Goal: Task Accomplishment & Management: Complete application form

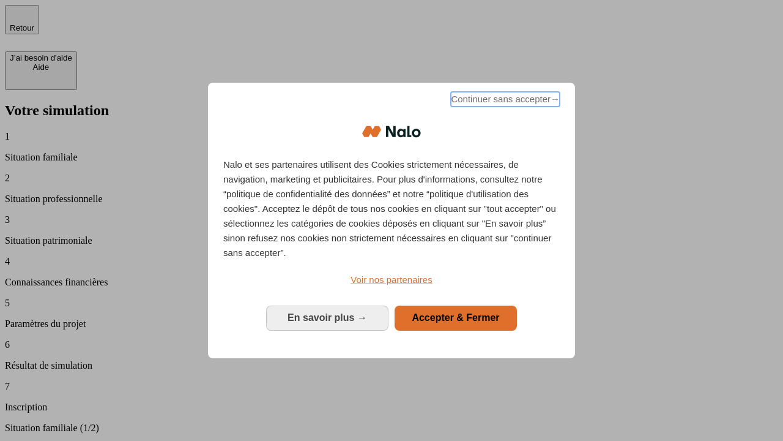
click at [504, 101] on span "Continuer sans accepter →" at bounding box center [505, 99] width 109 height 15
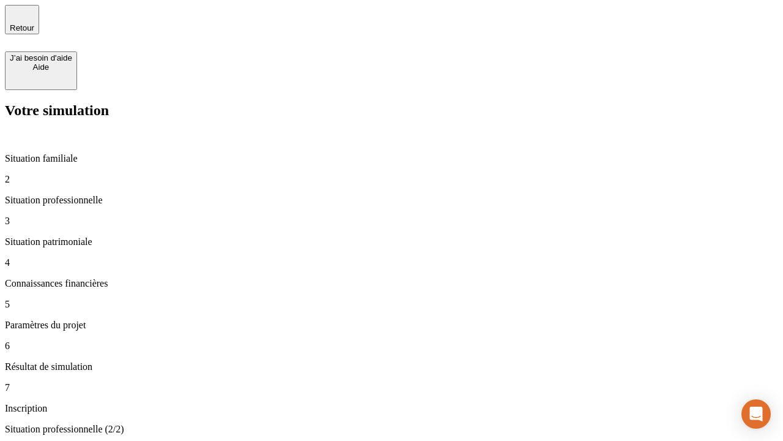
type input "30 000"
type input "40 000"
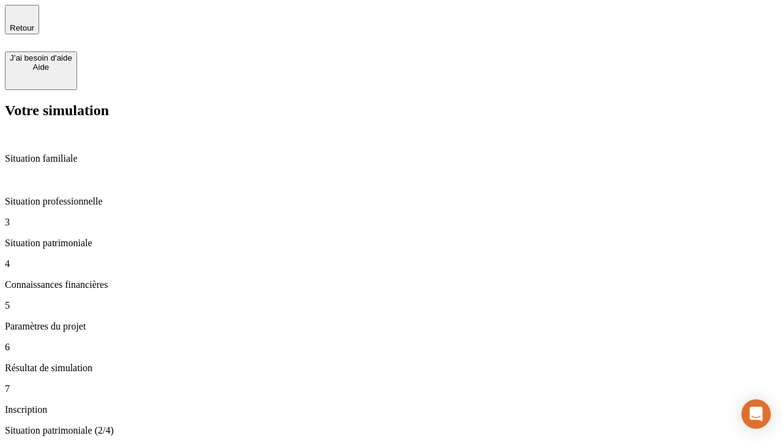
type input "1 100"
type input "20"
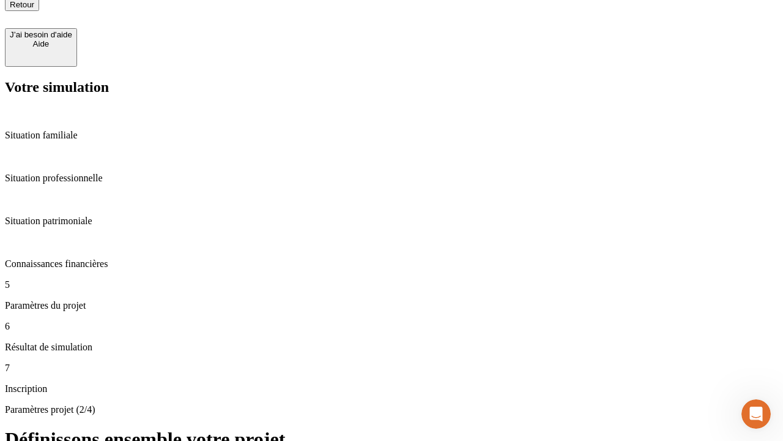
type input "40"
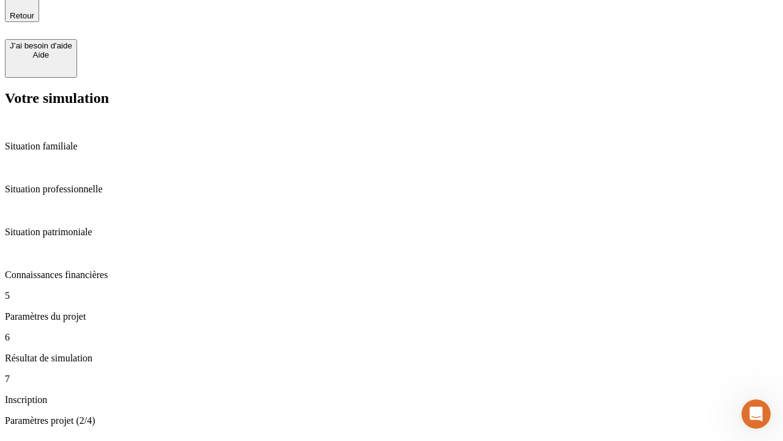
type input "50 000"
type input "640"
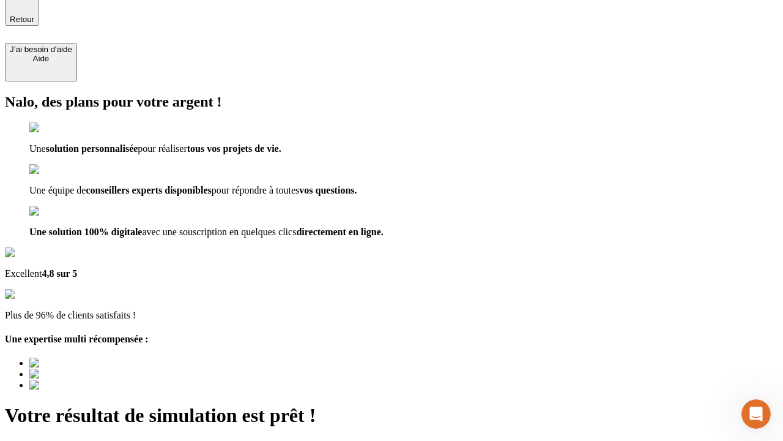
type input "[EMAIL_ADDRESS][DOMAIN_NAME]"
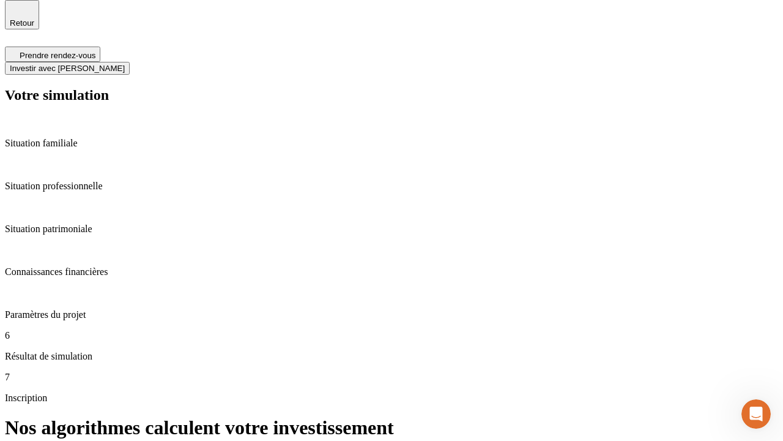
click at [125, 64] on span "Investir avec [PERSON_NAME]" at bounding box center [67, 68] width 115 height 9
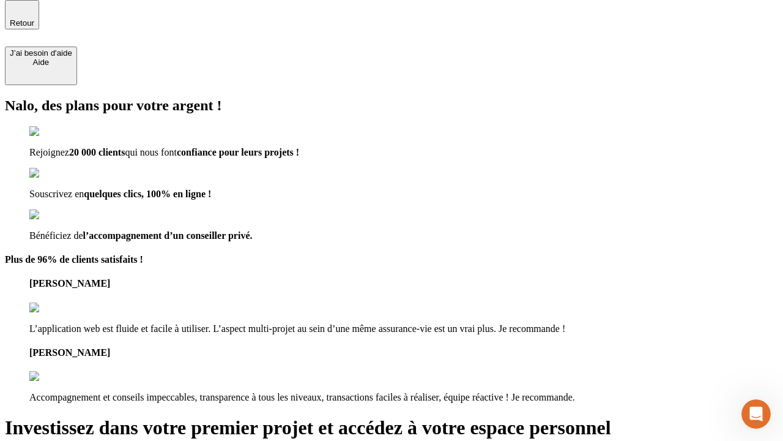
scroll to position [4, 0]
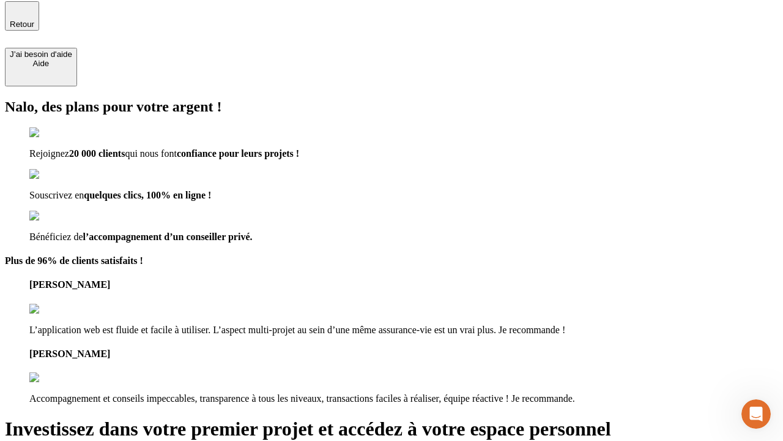
type input "[PERSON_NAME][EMAIL_ADDRESS][DOMAIN_NAME]"
